Goal: Information Seeking & Learning: Compare options

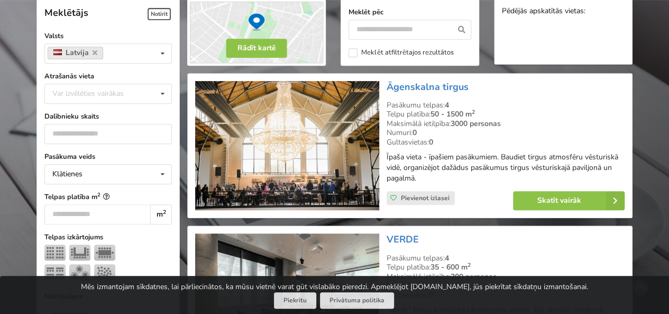
scroll to position [264, 0]
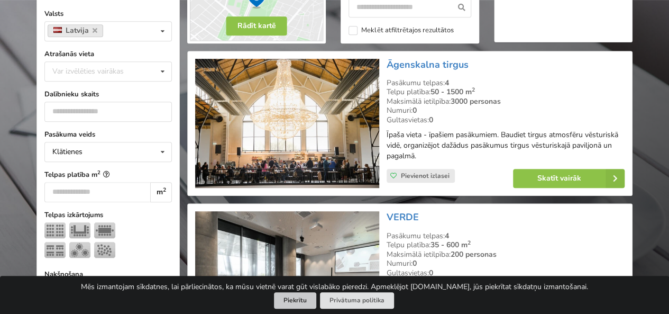
drag, startPoint x: 299, startPoint y: 290, endPoint x: 296, endPoint y: 296, distance: 6.5
click at [299, 290] on div "Mēs izmantojam sīkdatnes, lai pārliecinātos, ka mūsu vietnē varat gūt vislabāko…" at bounding box center [334, 295] width 669 height 38
click at [296, 298] on button "Piekrītu" at bounding box center [295, 300] width 42 height 16
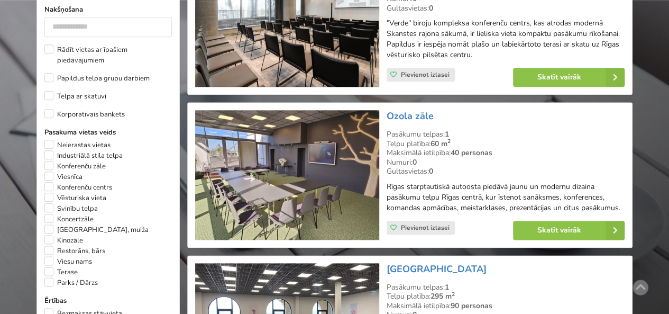
scroll to position [793, 0]
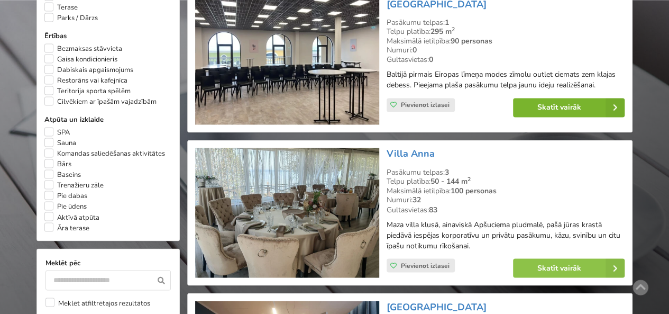
click at [538, 106] on link "Skatīt vairāk" at bounding box center [569, 107] width 112 height 19
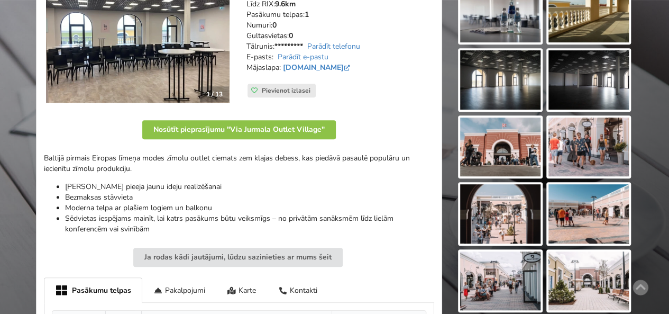
scroll to position [106, 0]
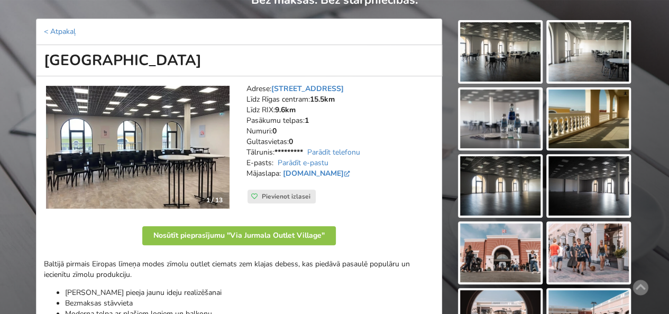
click at [502, 74] on img at bounding box center [500, 51] width 80 height 59
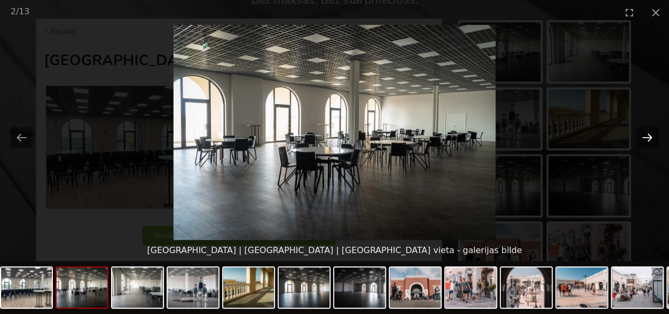
click at [652, 139] on button "Next slide" at bounding box center [647, 137] width 22 height 21
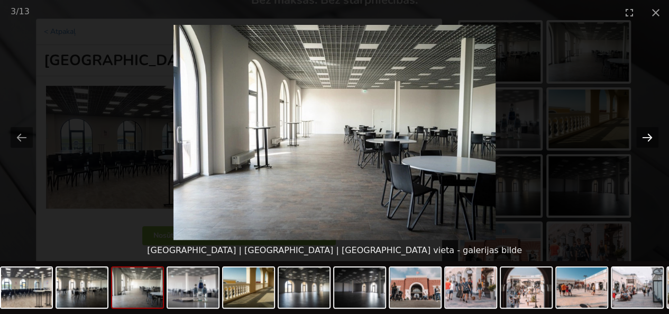
click at [652, 139] on button "Next slide" at bounding box center [647, 137] width 22 height 21
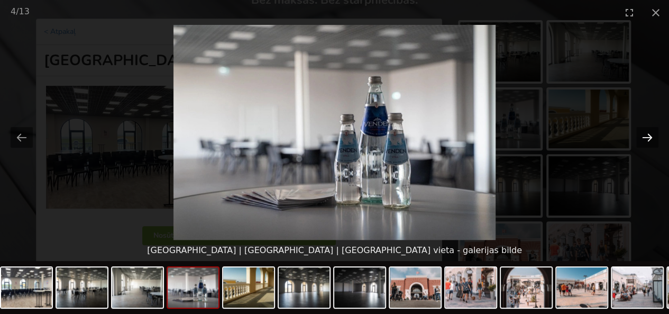
click at [652, 139] on button "Next slide" at bounding box center [647, 137] width 22 height 21
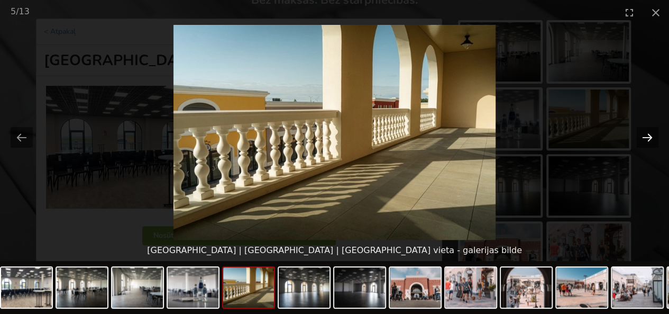
click at [652, 139] on button "Next slide" at bounding box center [647, 137] width 22 height 21
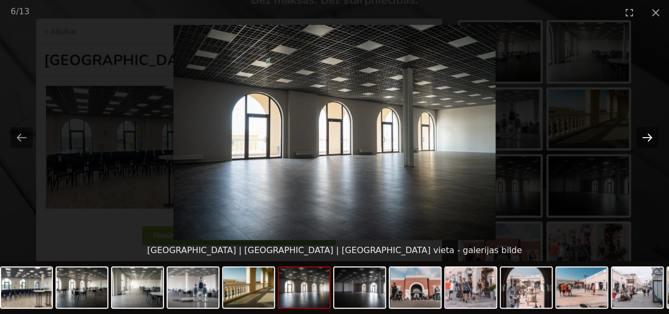
click at [652, 139] on button "Next slide" at bounding box center [647, 137] width 22 height 21
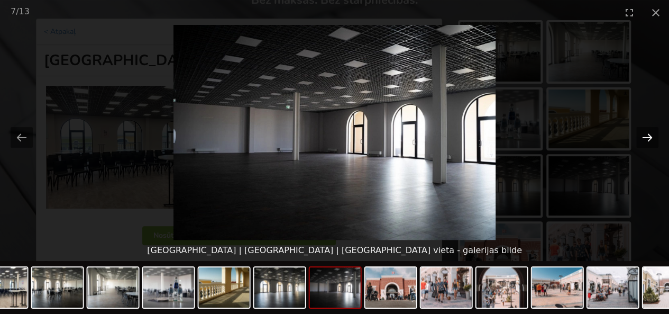
click at [652, 139] on button "Next slide" at bounding box center [647, 137] width 22 height 21
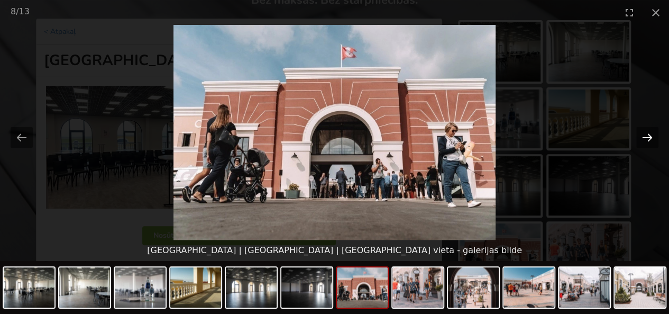
click at [652, 139] on button "Next slide" at bounding box center [647, 137] width 22 height 21
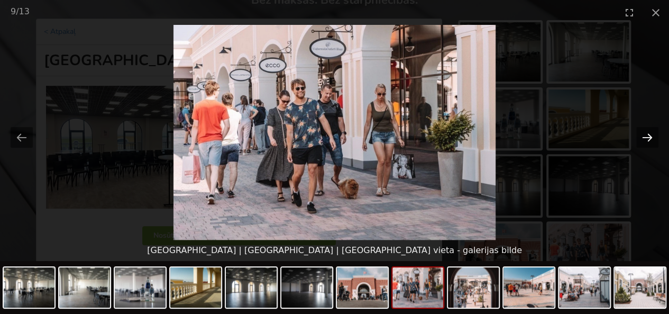
click at [652, 139] on button "Next slide" at bounding box center [647, 137] width 22 height 21
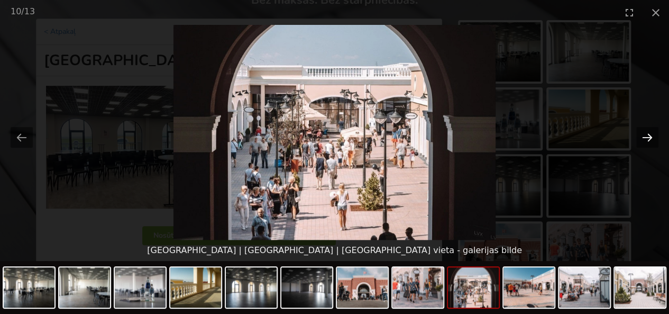
click at [652, 139] on button "Next slide" at bounding box center [647, 137] width 22 height 21
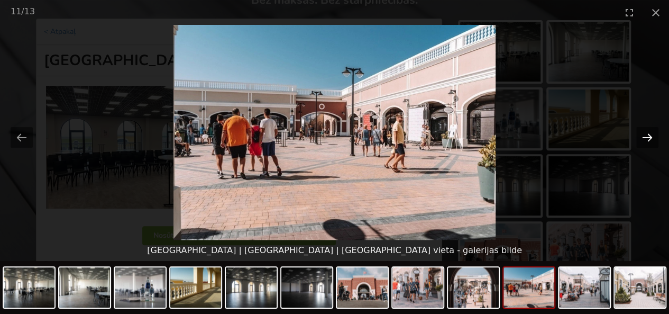
click at [652, 139] on button "Next slide" at bounding box center [647, 137] width 22 height 21
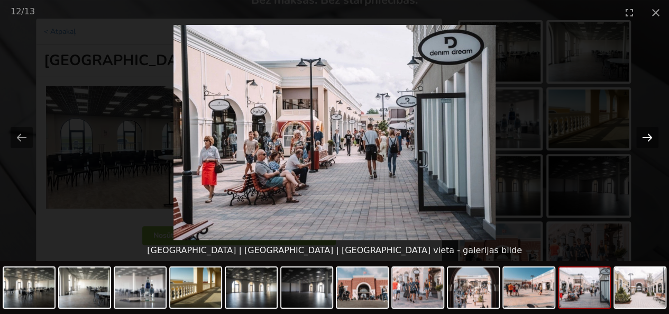
click at [652, 139] on button "Next slide" at bounding box center [647, 137] width 22 height 21
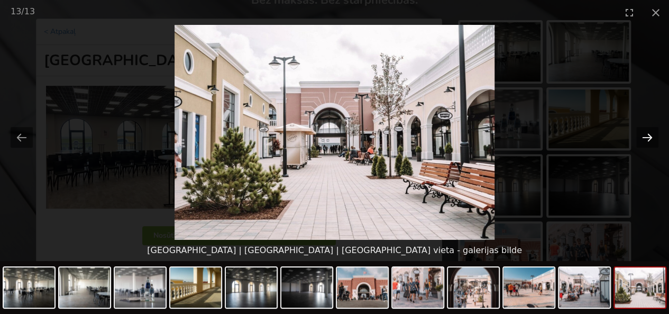
click at [652, 139] on button "Next slide" at bounding box center [647, 137] width 22 height 21
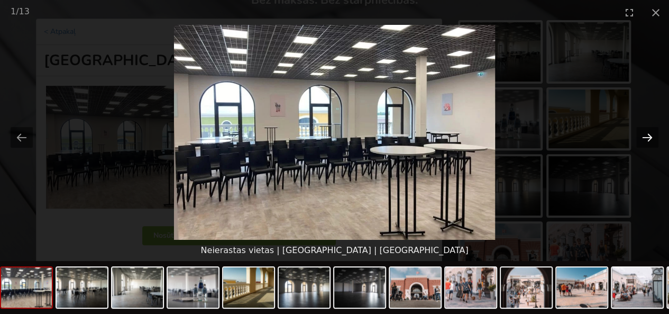
click at [652, 139] on button "Next slide" at bounding box center [647, 137] width 22 height 21
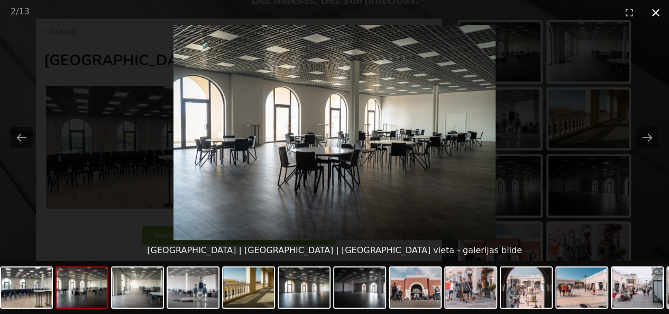
click at [655, 14] on button "Close gallery" at bounding box center [656, 12] width 26 height 25
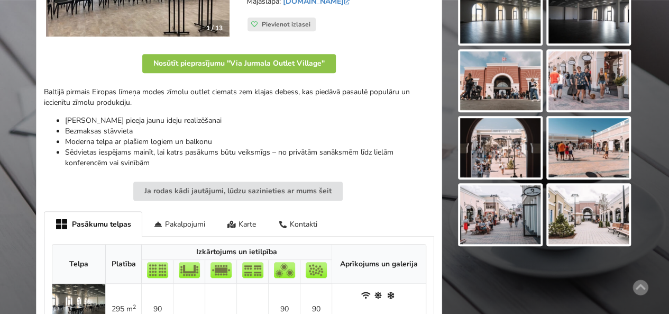
scroll to position [370, 0]
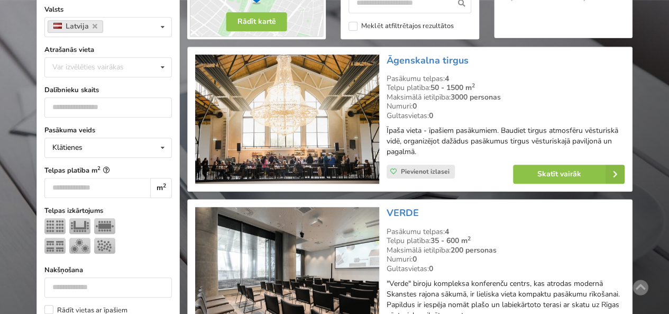
scroll to position [264, 0]
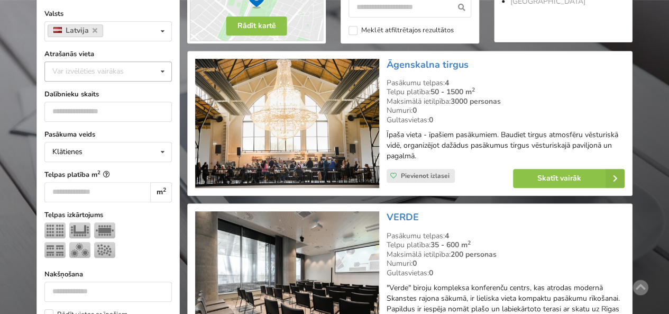
click at [127, 72] on div "Var izvēlēties vairākas" at bounding box center [99, 71] width 98 height 12
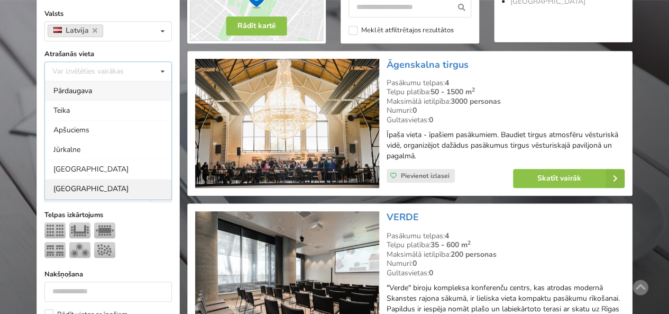
click at [71, 187] on div "[GEOGRAPHIC_DATA]" at bounding box center [108, 189] width 126 height 20
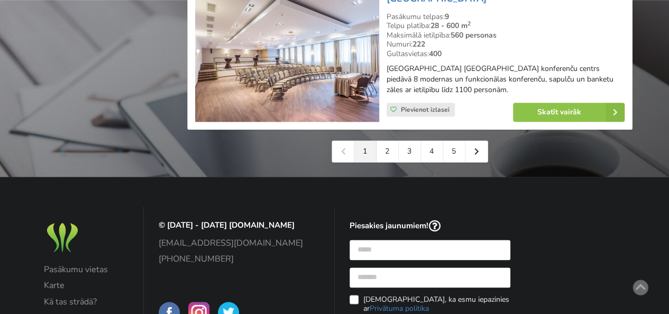
scroll to position [2511, 0]
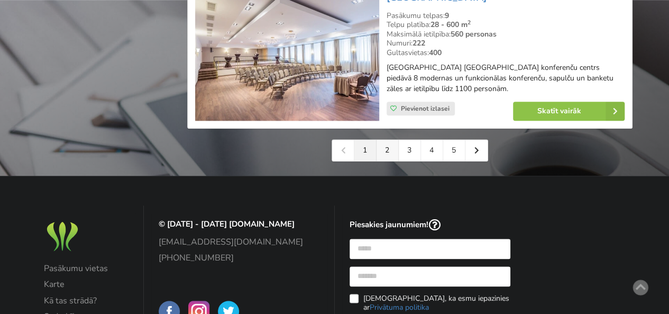
click at [391, 161] on link "2" at bounding box center [388, 150] width 22 height 21
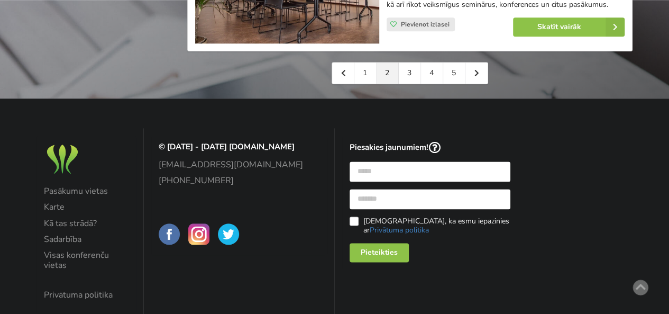
scroll to position [2644, 0]
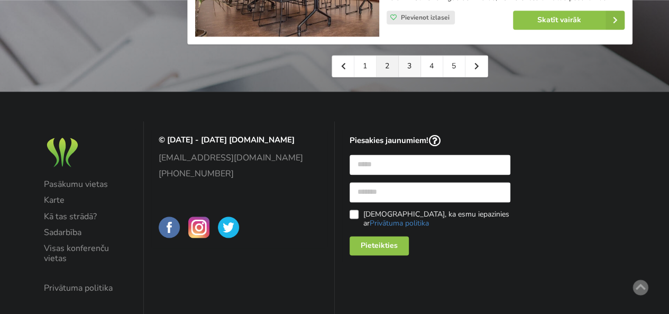
click at [412, 56] on link "3" at bounding box center [410, 66] width 22 height 21
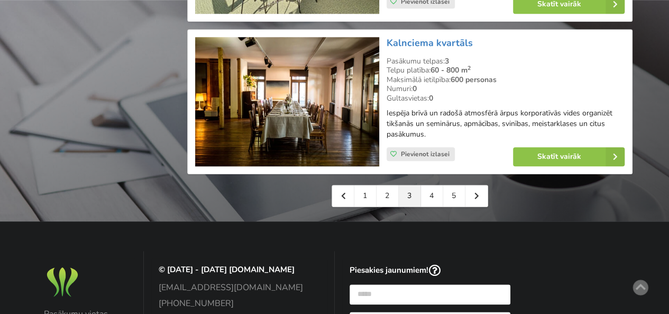
scroll to position [2485, 0]
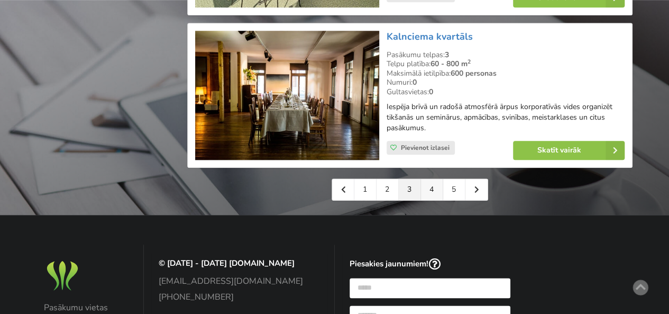
click at [426, 179] on link "4" at bounding box center [432, 189] width 22 height 21
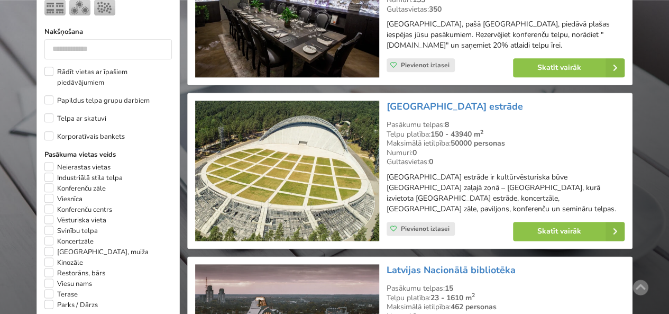
scroll to position [635, 0]
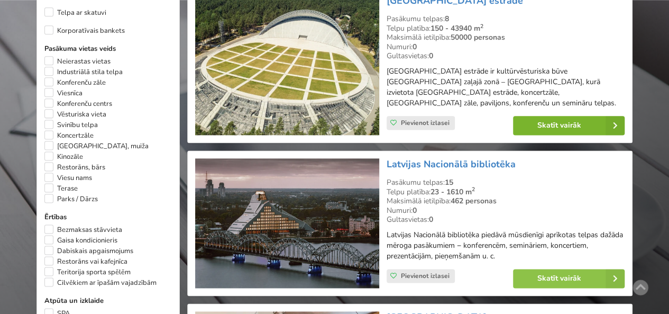
click at [525, 116] on link "Skatīt vairāk" at bounding box center [569, 125] width 112 height 19
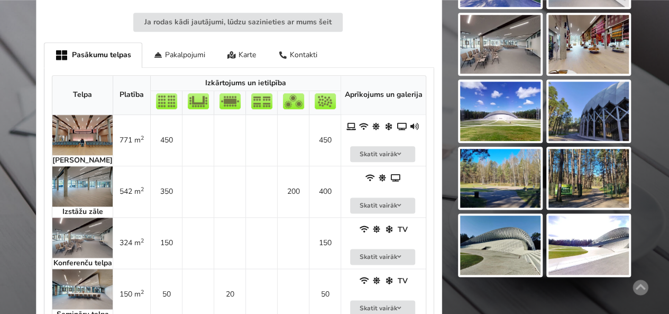
scroll to position [687, 0]
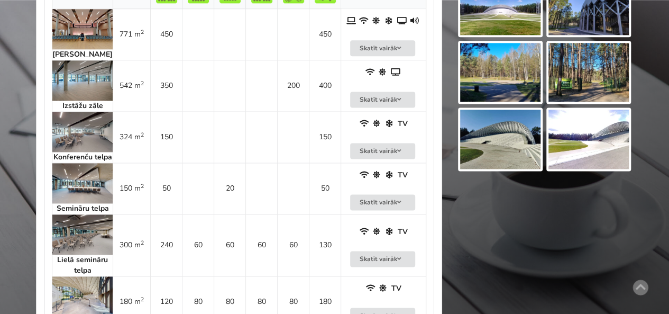
click at [72, 245] on img at bounding box center [82, 234] width 60 height 40
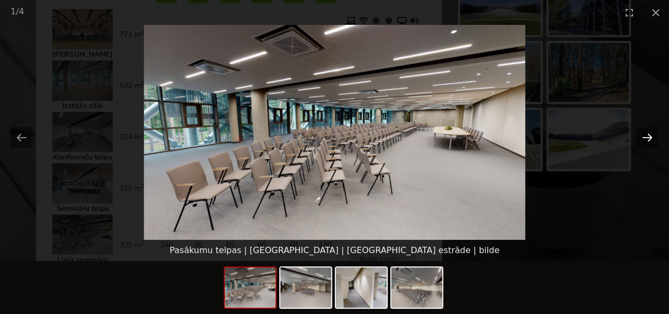
click at [645, 133] on button "Next slide" at bounding box center [647, 137] width 22 height 21
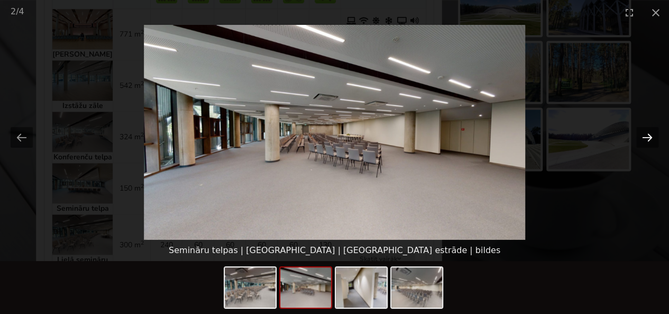
click at [645, 133] on button "Next slide" at bounding box center [647, 137] width 22 height 21
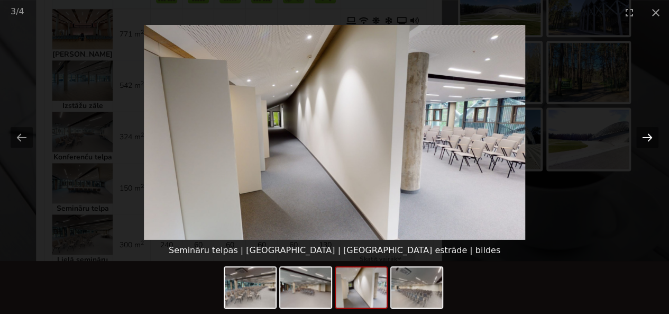
click at [645, 133] on button "Next slide" at bounding box center [647, 137] width 22 height 21
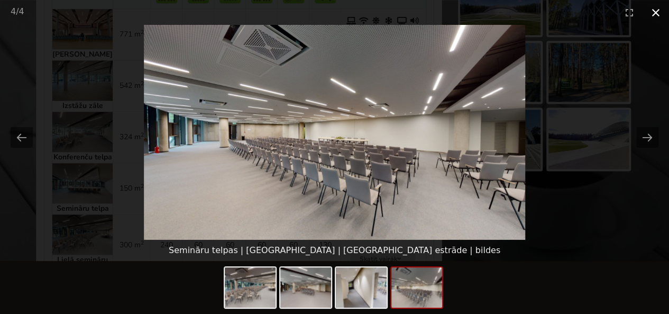
click at [652, 10] on button "Close gallery" at bounding box center [656, 12] width 26 height 25
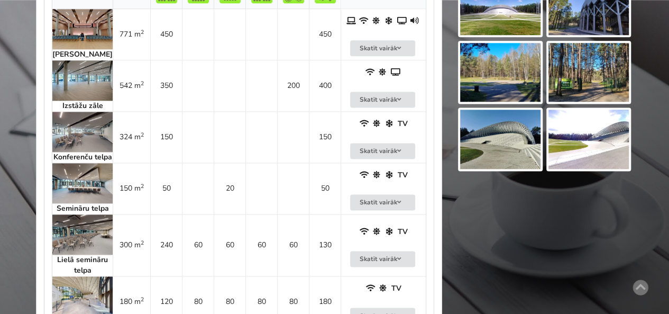
click at [85, 119] on img at bounding box center [82, 132] width 60 height 40
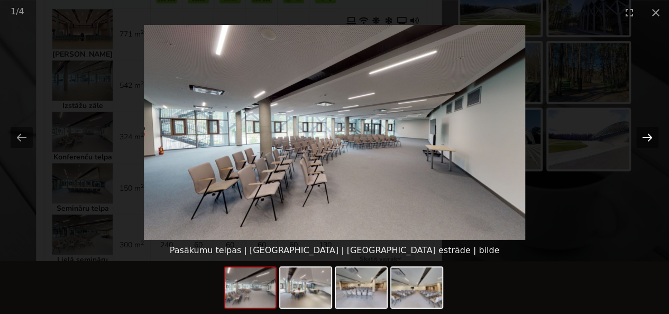
click at [646, 142] on button "Next slide" at bounding box center [647, 137] width 22 height 21
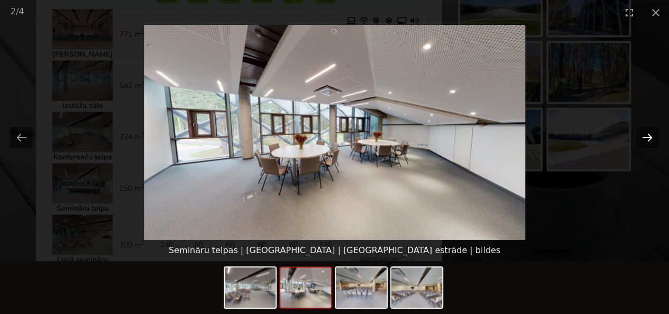
click at [646, 142] on button "Next slide" at bounding box center [647, 137] width 22 height 21
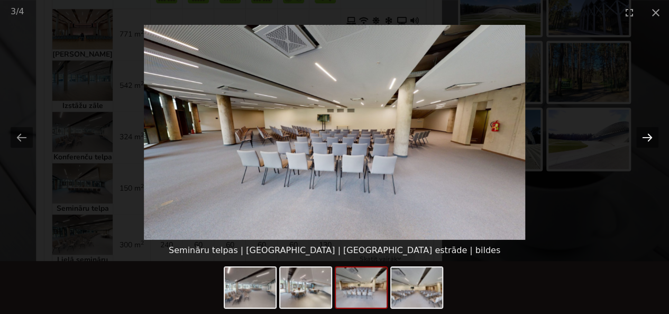
click at [646, 142] on button "Next slide" at bounding box center [647, 137] width 22 height 21
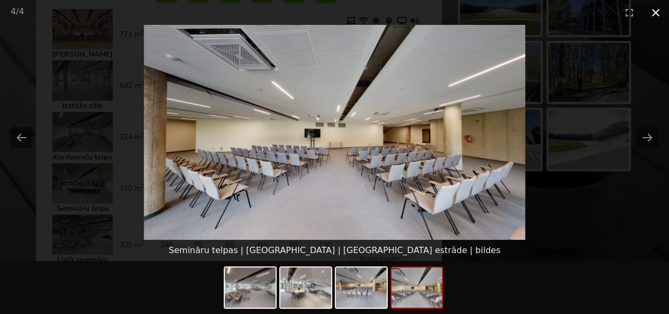
click at [654, 11] on button "Close gallery" at bounding box center [656, 12] width 26 height 25
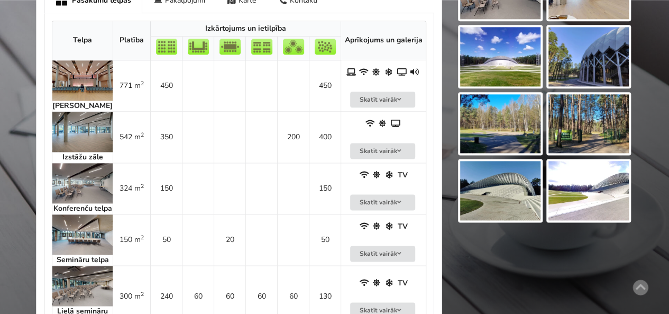
scroll to position [582, 0]
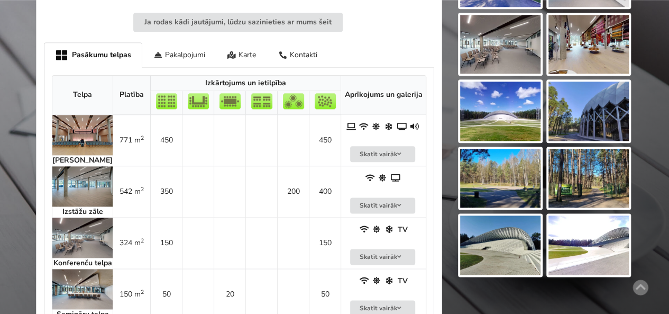
click at [84, 181] on img at bounding box center [82, 186] width 60 height 40
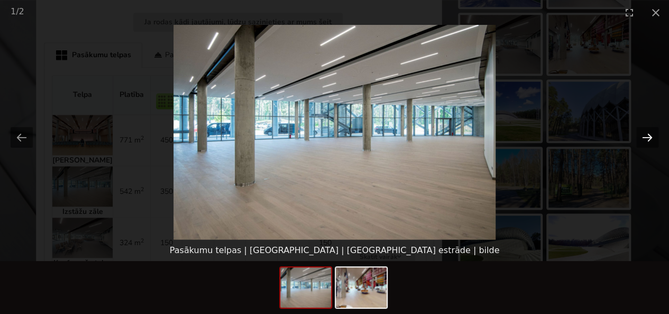
click at [641, 138] on button "Next slide" at bounding box center [647, 137] width 22 height 21
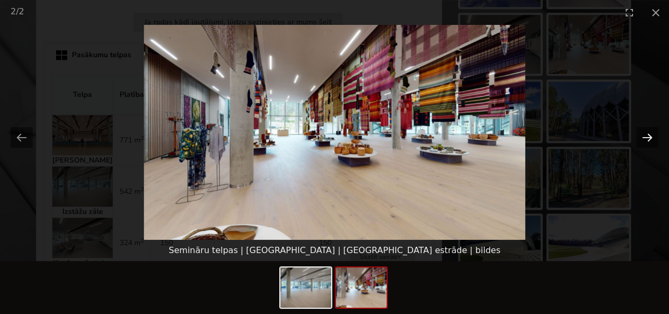
click at [641, 138] on button "Next slide" at bounding box center [647, 137] width 22 height 21
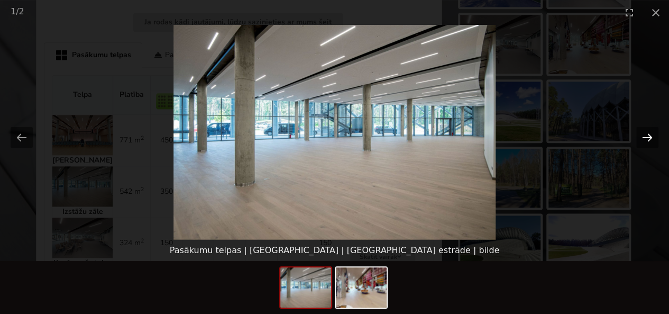
click at [641, 138] on button "Next slide" at bounding box center [647, 137] width 22 height 21
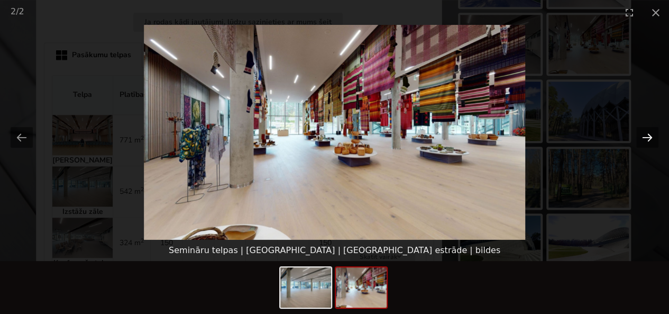
click at [641, 138] on button "Next slide" at bounding box center [647, 137] width 22 height 21
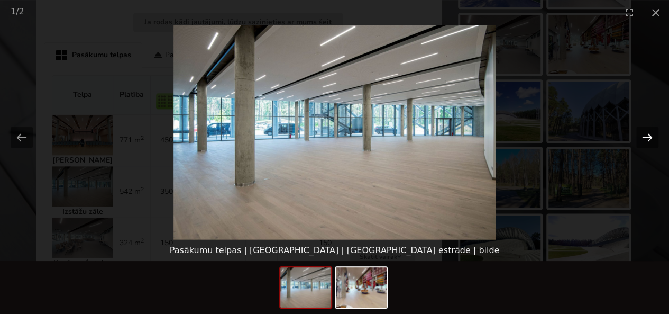
click at [641, 138] on button "Next slide" at bounding box center [647, 137] width 22 height 21
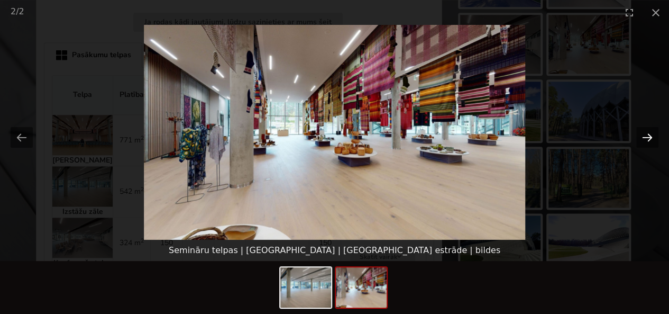
click at [641, 138] on button "Next slide" at bounding box center [647, 137] width 22 height 21
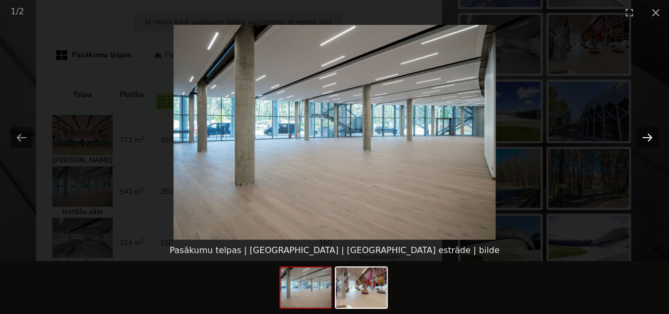
click at [641, 138] on button "Next slide" at bounding box center [647, 137] width 22 height 21
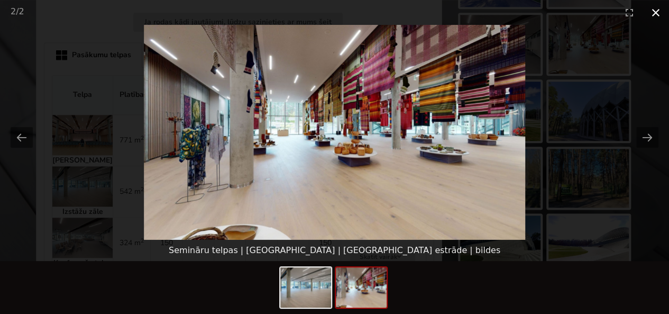
click at [652, 11] on button "Close gallery" at bounding box center [656, 12] width 26 height 25
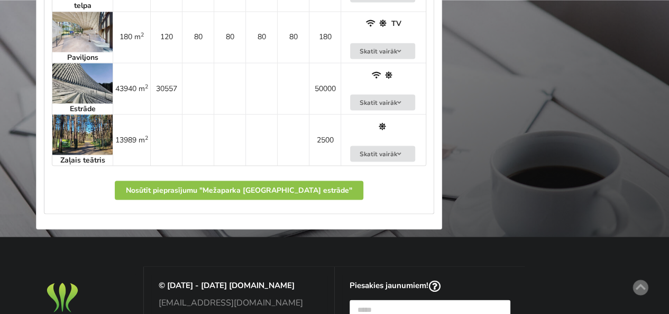
scroll to position [846, 0]
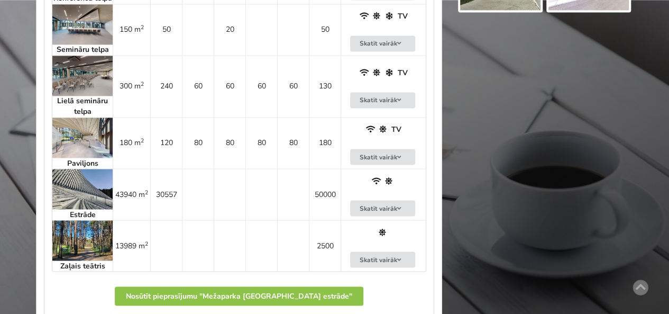
click at [78, 149] on img at bounding box center [82, 137] width 60 height 40
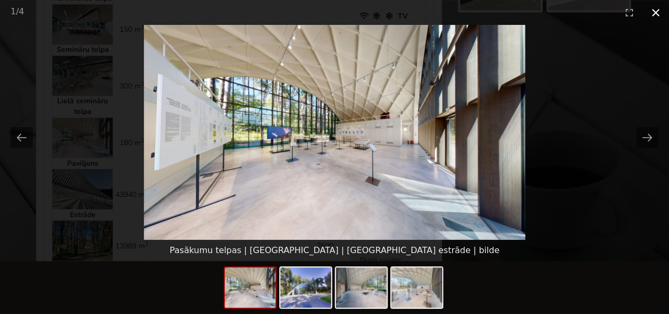
click at [659, 13] on button "Close gallery" at bounding box center [656, 12] width 26 height 25
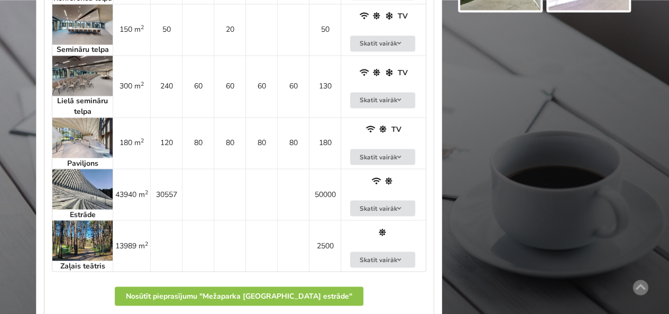
click at [90, 141] on img at bounding box center [82, 137] width 60 height 40
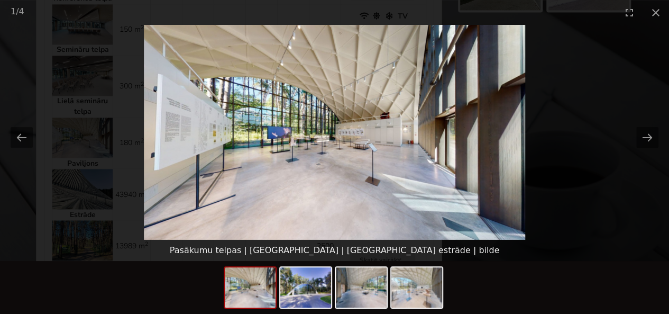
click at [590, 97] on picture at bounding box center [334, 132] width 669 height 215
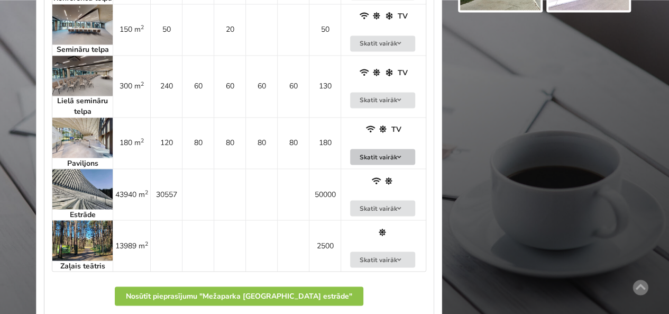
click at [355, 159] on button "Skatīt vairāk" at bounding box center [383, 157] width 66 height 16
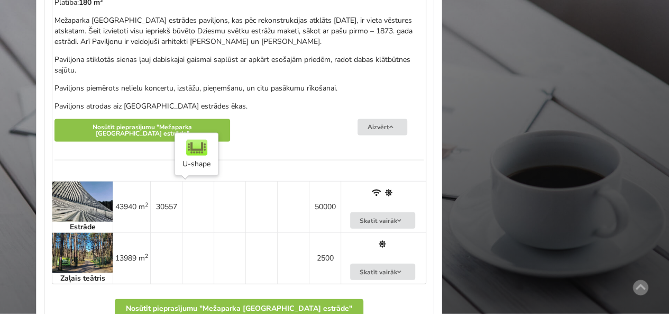
scroll to position [899, 0]
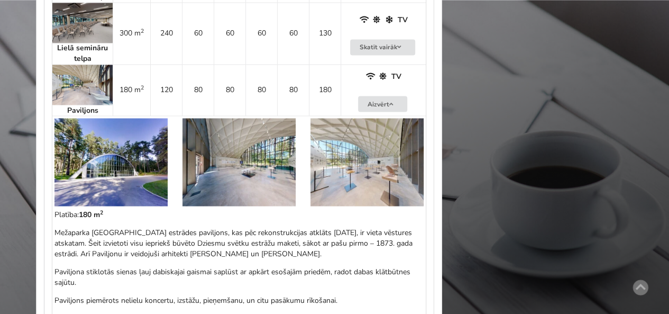
click at [99, 162] on img at bounding box center [110, 162] width 113 height 88
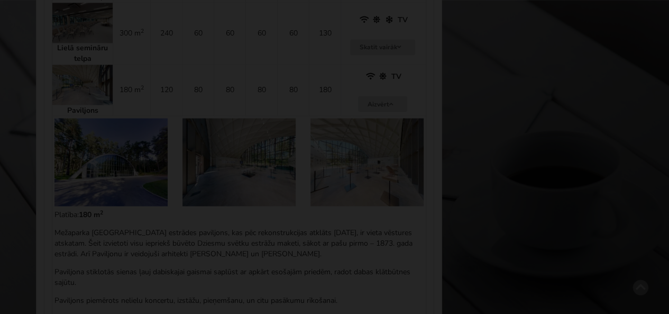
scroll to position [0, 0]
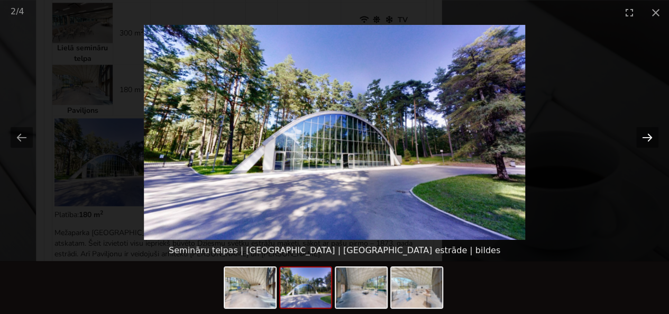
click at [649, 134] on button "Next slide" at bounding box center [647, 137] width 22 height 21
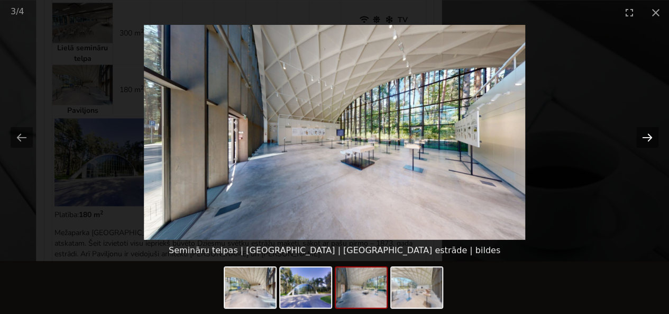
click at [649, 134] on button "Next slide" at bounding box center [647, 137] width 22 height 21
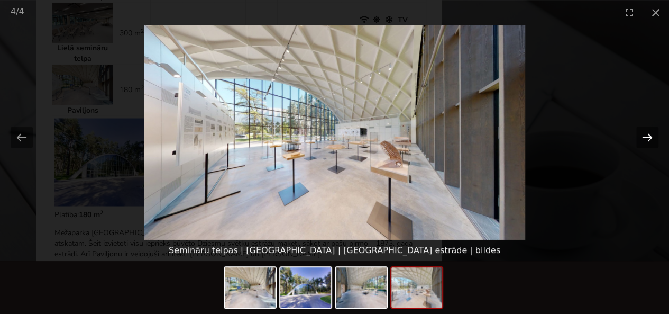
click at [649, 134] on button "Next slide" at bounding box center [647, 137] width 22 height 21
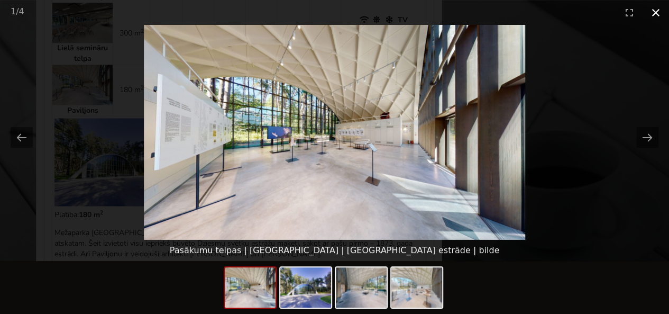
click at [649, 12] on button "Close gallery" at bounding box center [656, 12] width 26 height 25
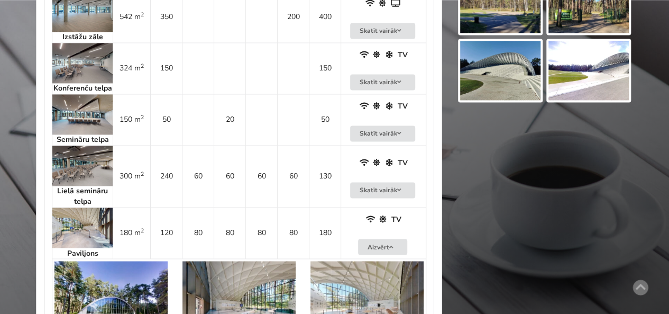
scroll to position [740, 0]
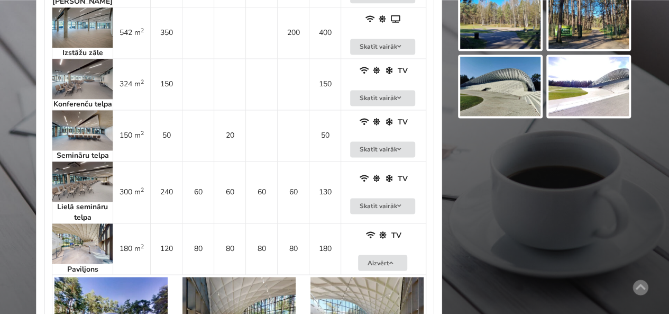
click at [87, 62] on img at bounding box center [82, 79] width 60 height 40
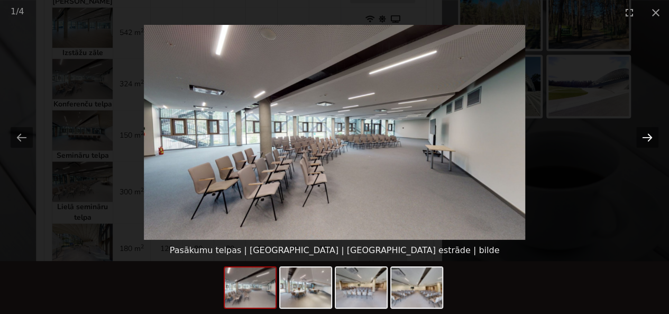
click at [650, 137] on button "Next slide" at bounding box center [647, 137] width 22 height 21
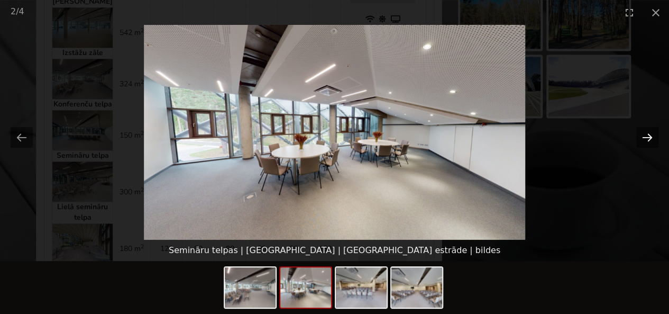
click at [650, 137] on button "Next slide" at bounding box center [647, 137] width 22 height 21
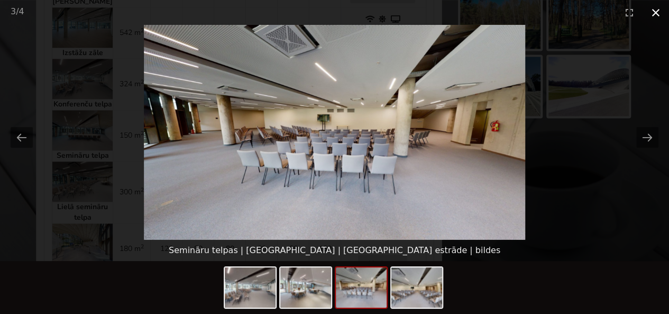
click at [664, 8] on button "Close gallery" at bounding box center [656, 12] width 26 height 25
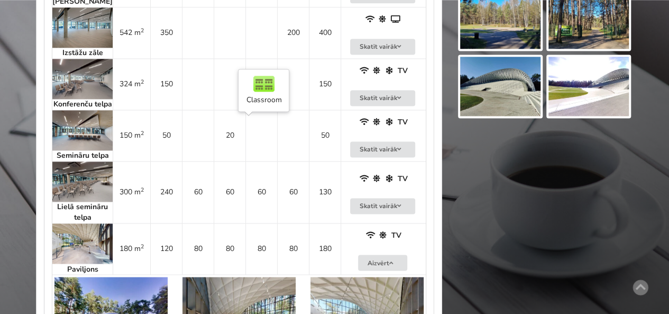
scroll to position [635, 0]
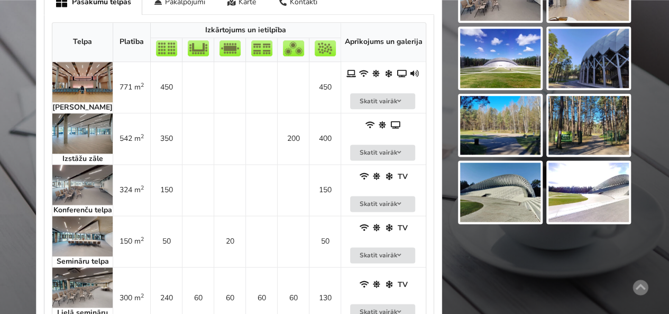
click at [96, 80] on img at bounding box center [82, 82] width 60 height 40
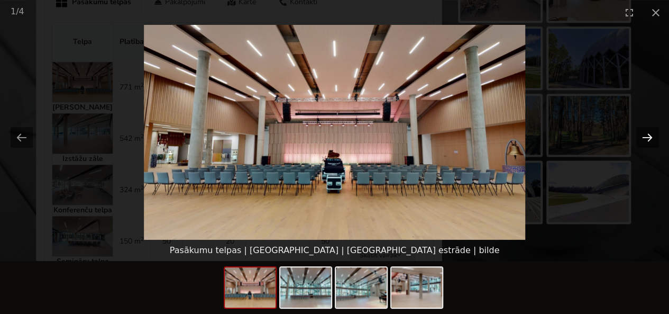
click at [642, 137] on button "Next slide" at bounding box center [647, 137] width 22 height 21
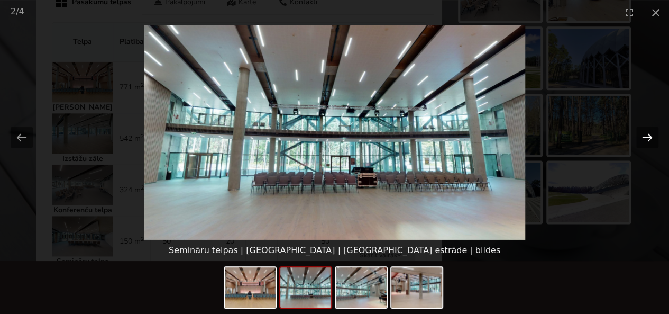
click at [642, 137] on button "Next slide" at bounding box center [647, 137] width 22 height 21
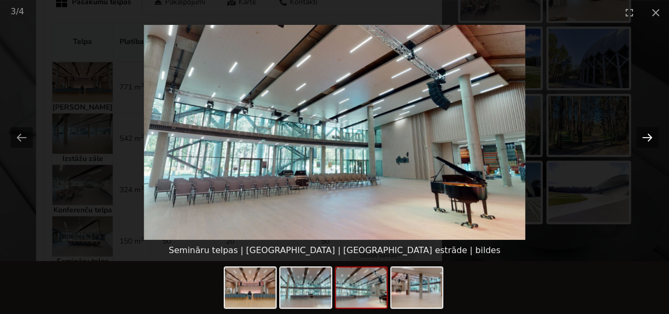
click at [642, 137] on button "Next slide" at bounding box center [647, 137] width 22 height 21
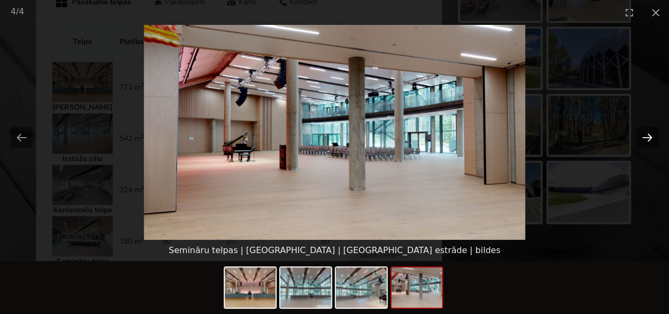
click at [642, 137] on button "Next slide" at bounding box center [647, 137] width 22 height 21
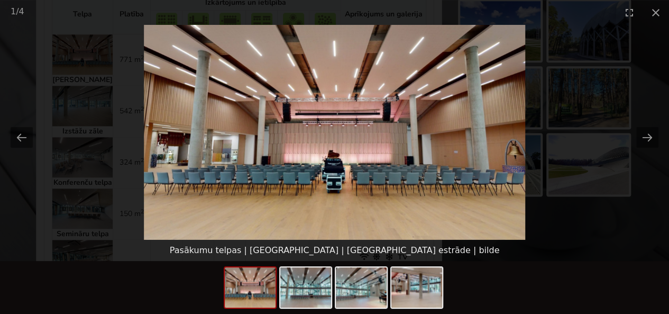
scroll to position [687, 0]
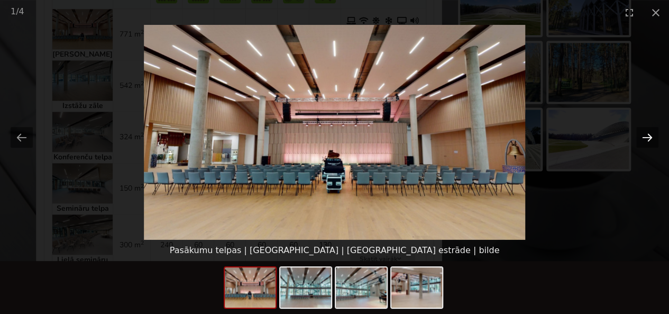
click at [647, 133] on button "Next slide" at bounding box center [647, 137] width 22 height 21
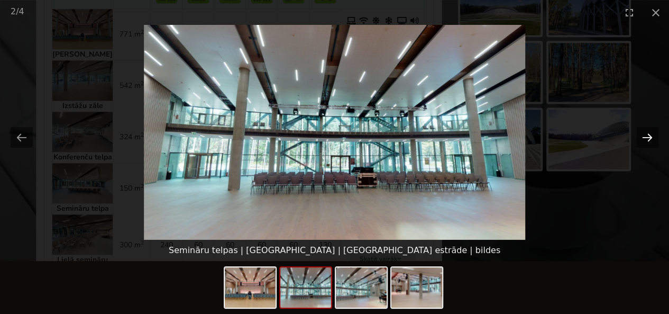
click at [647, 133] on button "Next slide" at bounding box center [647, 137] width 22 height 21
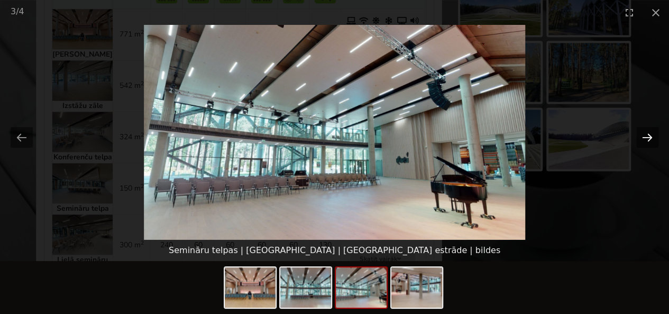
click at [647, 133] on button "Next slide" at bounding box center [647, 137] width 22 height 21
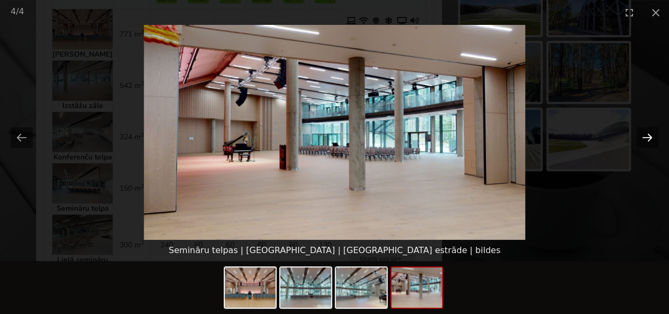
click at [647, 133] on button "Next slide" at bounding box center [647, 137] width 22 height 21
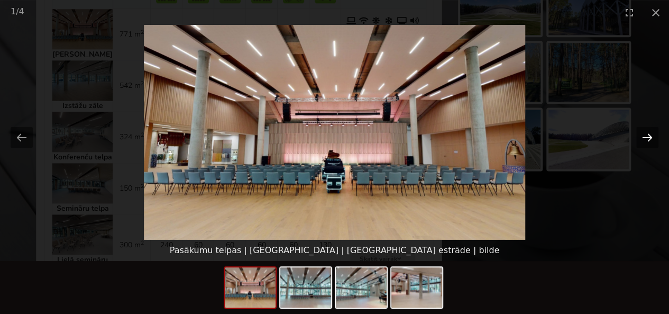
click at [647, 133] on button "Next slide" at bounding box center [647, 137] width 22 height 21
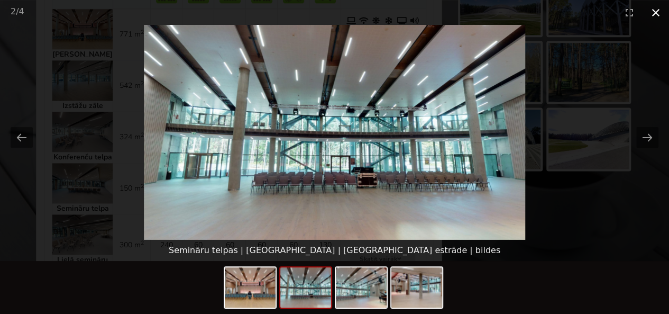
click at [655, 16] on button "Close gallery" at bounding box center [656, 12] width 26 height 25
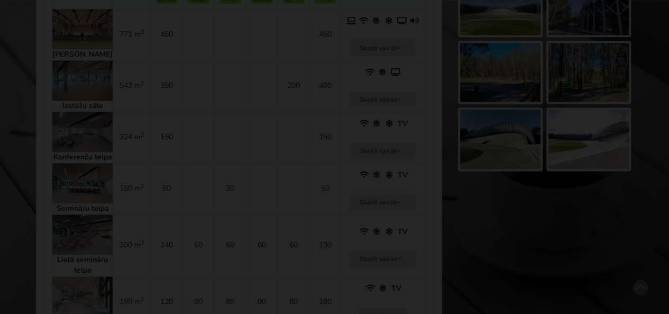
scroll to position [635, 0]
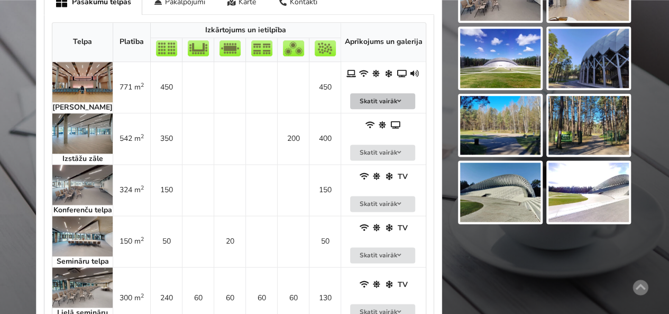
click at [364, 101] on button "Skatīt vairāk" at bounding box center [383, 101] width 66 height 16
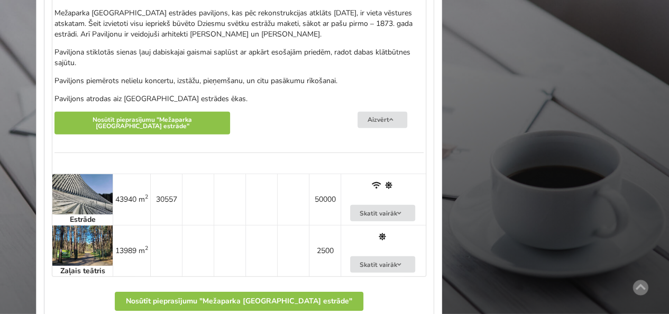
scroll to position [1481, 0]
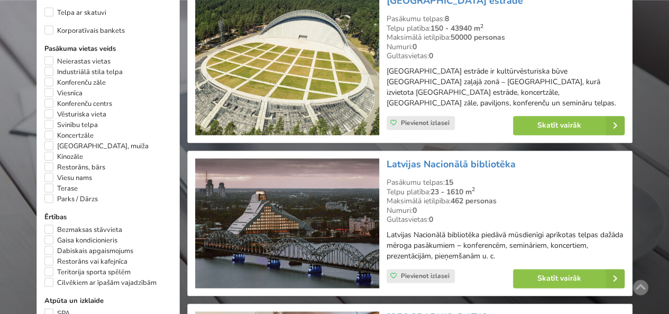
scroll to position [740, 0]
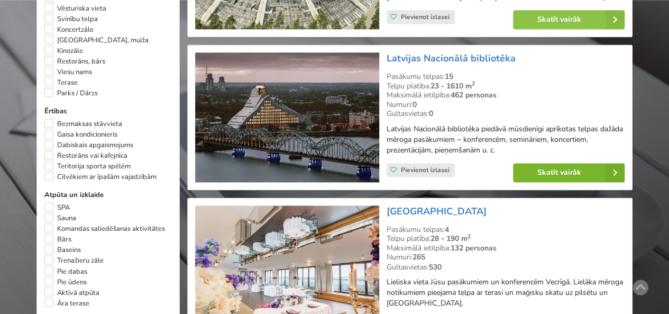
click at [539, 164] on link "Skatīt vairāk" at bounding box center [569, 172] width 112 height 19
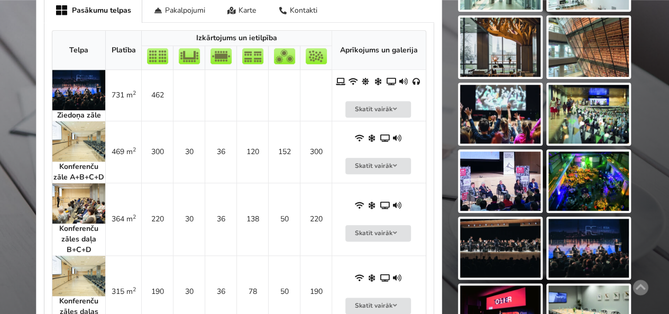
scroll to position [529, 0]
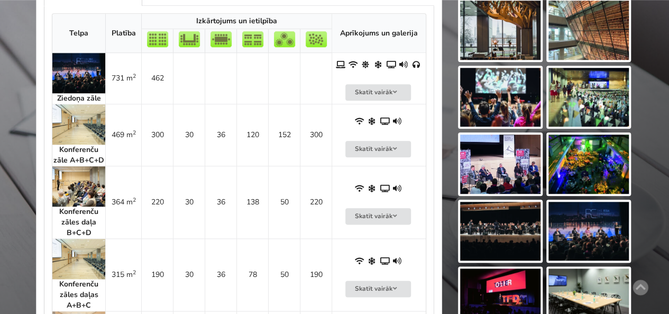
click at [79, 118] on img at bounding box center [78, 124] width 53 height 40
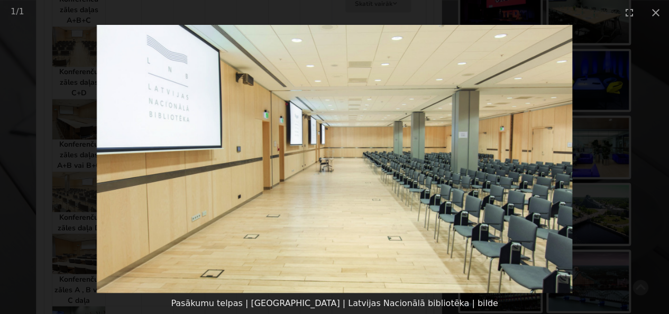
scroll to position [846, 0]
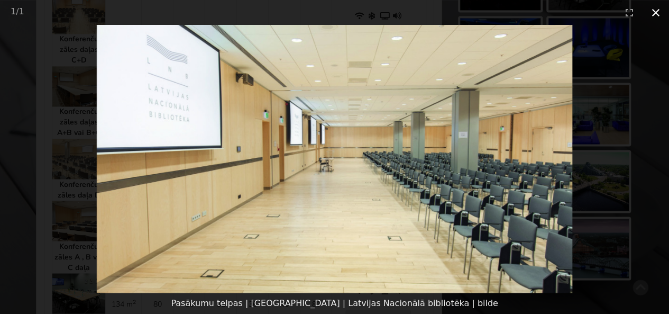
click at [657, 17] on button "Close gallery" at bounding box center [656, 12] width 26 height 25
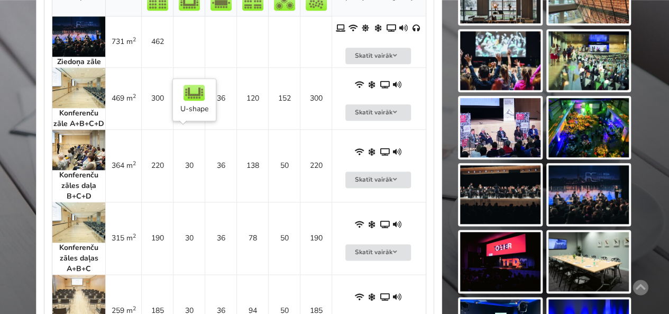
scroll to position [582, 0]
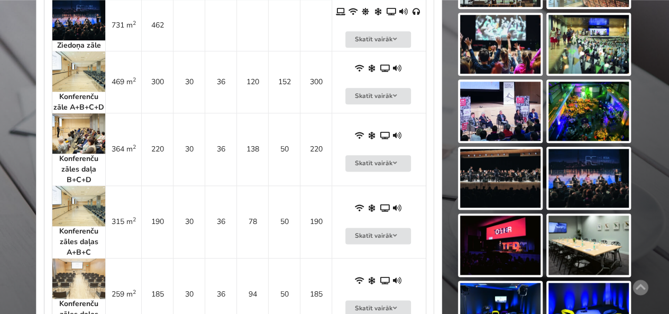
click at [84, 197] on img at bounding box center [78, 206] width 53 height 40
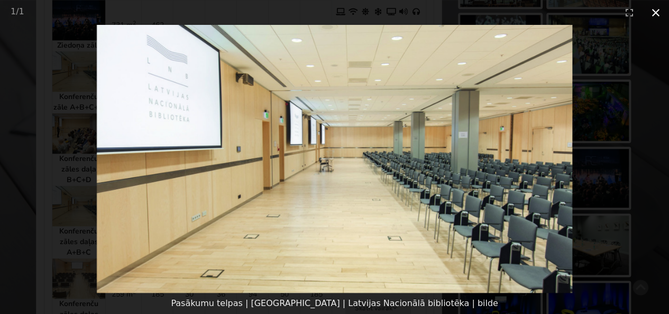
click at [649, 12] on button "Close gallery" at bounding box center [656, 12] width 26 height 25
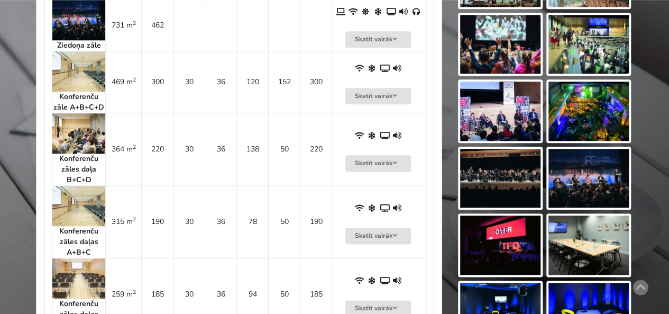
click at [72, 210] on img at bounding box center [78, 206] width 53 height 40
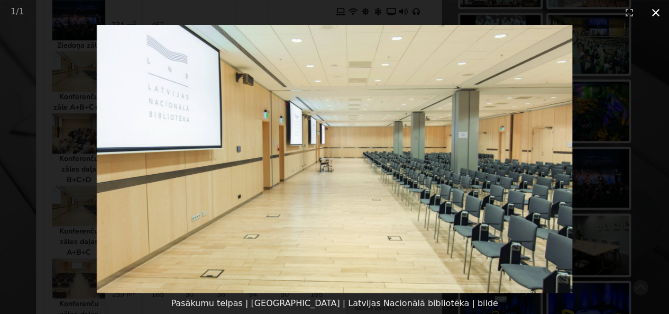
click at [658, 14] on button "Close gallery" at bounding box center [656, 12] width 26 height 25
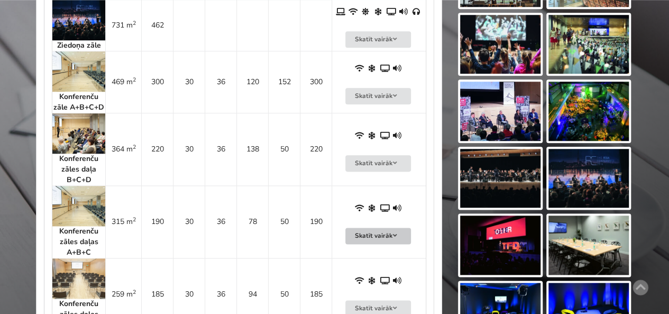
click at [396, 232] on icon at bounding box center [394, 235] width 7 height 6
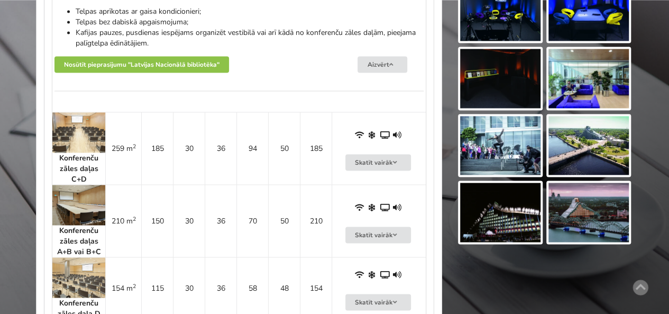
scroll to position [899, 0]
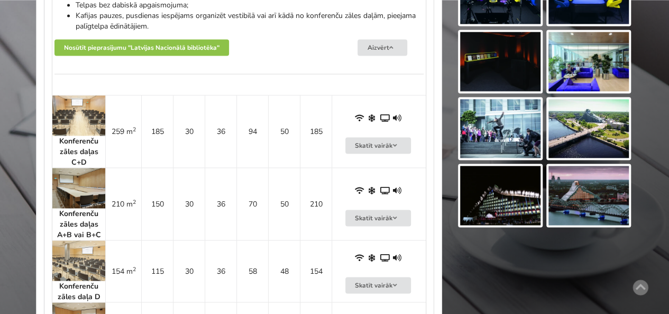
click at [87, 122] on img at bounding box center [78, 115] width 53 height 40
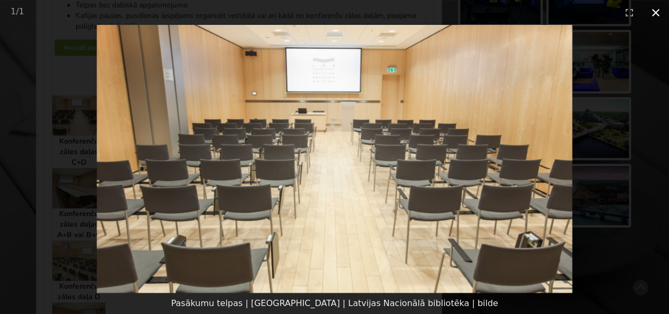
click at [651, 14] on button "Close gallery" at bounding box center [656, 12] width 26 height 25
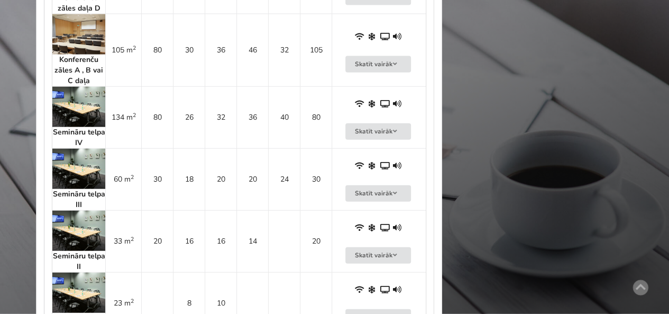
scroll to position [1111, 0]
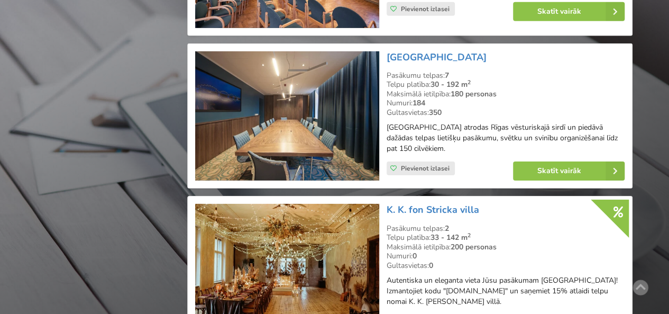
scroll to position [1692, 0]
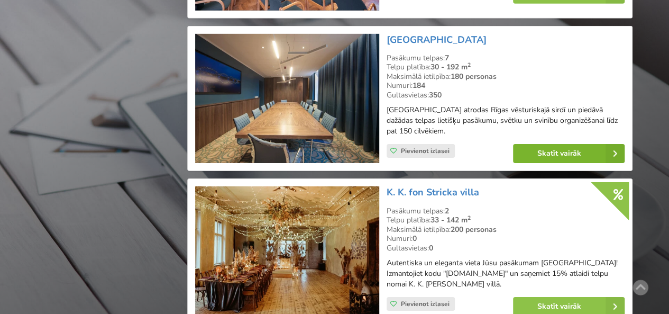
click at [566, 148] on link "Skatīt vairāk" at bounding box center [569, 153] width 112 height 19
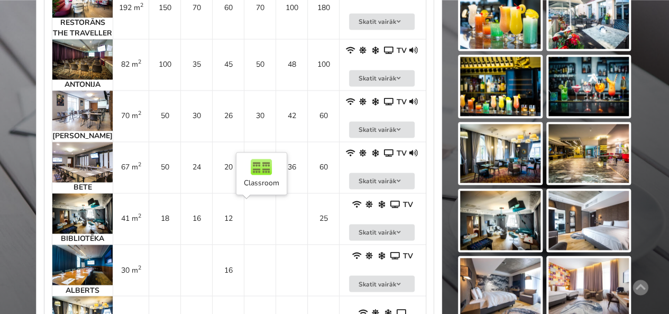
scroll to position [635, 0]
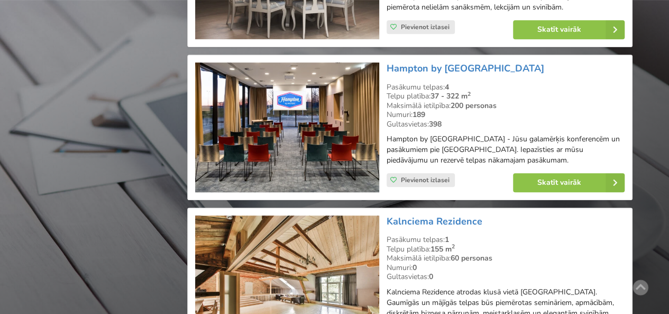
scroll to position [2380, 0]
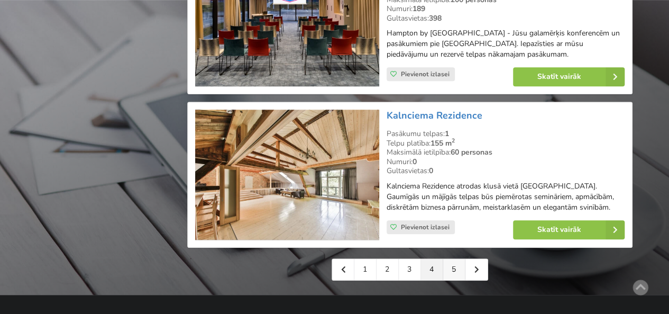
click at [457, 259] on link "5" at bounding box center [454, 269] width 22 height 21
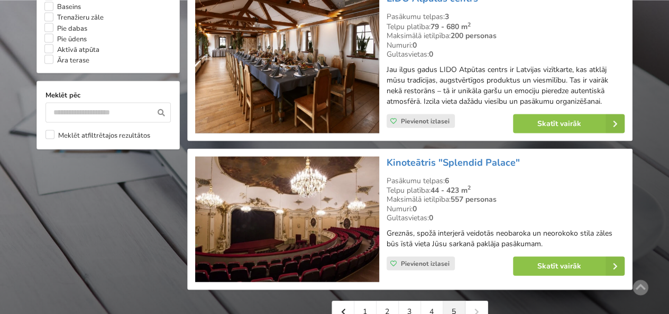
scroll to position [1005, 0]
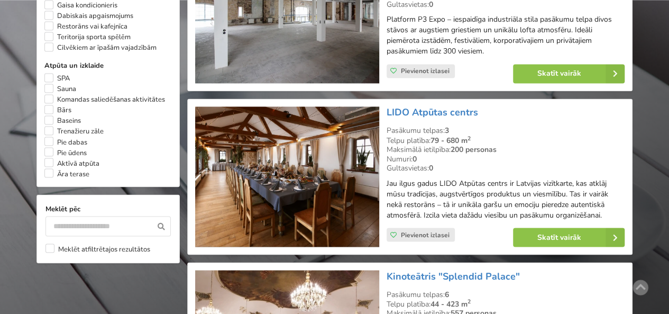
scroll to position [846, 0]
